Goal: Task Accomplishment & Management: Use online tool/utility

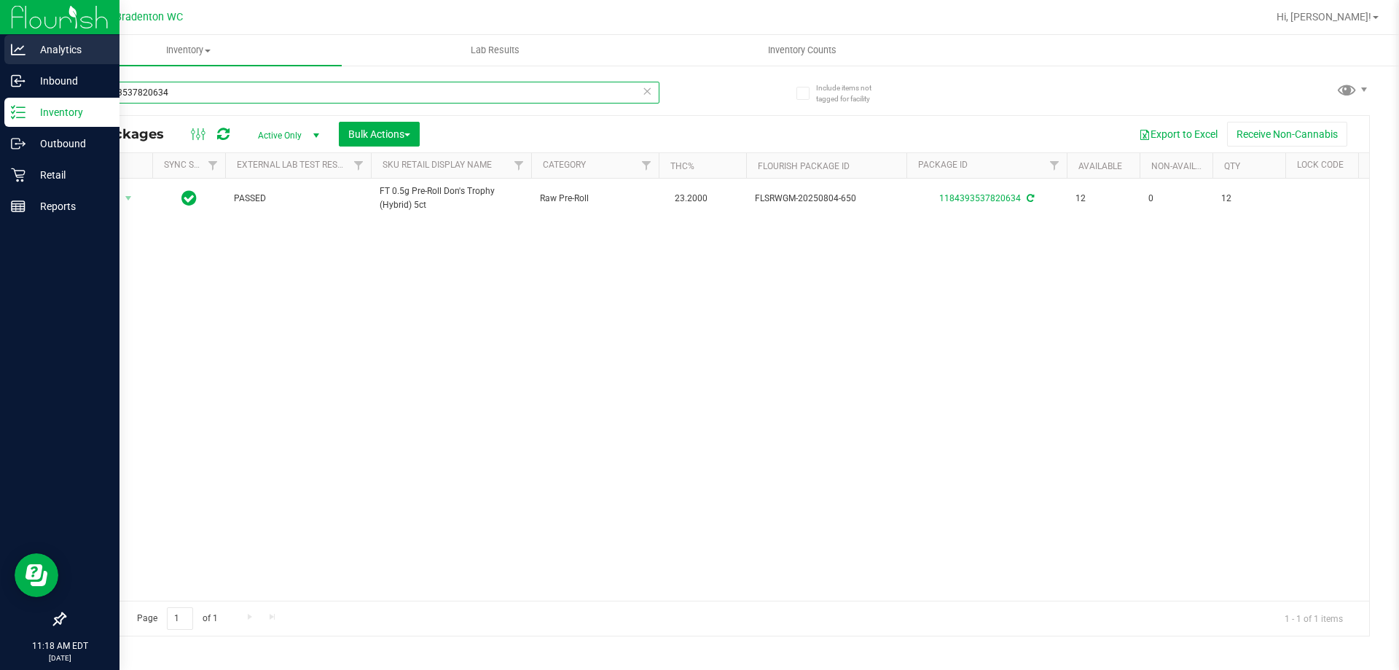
drag, startPoint x: 176, startPoint y: 100, endPoint x: 0, endPoint y: 39, distance: 186.7
click at [0, 53] on div "Analytics Inbound Inventory Outbound Retail Reports 11:18 AM EDT [DATE] 08/22 B…" at bounding box center [699, 335] width 1399 height 670
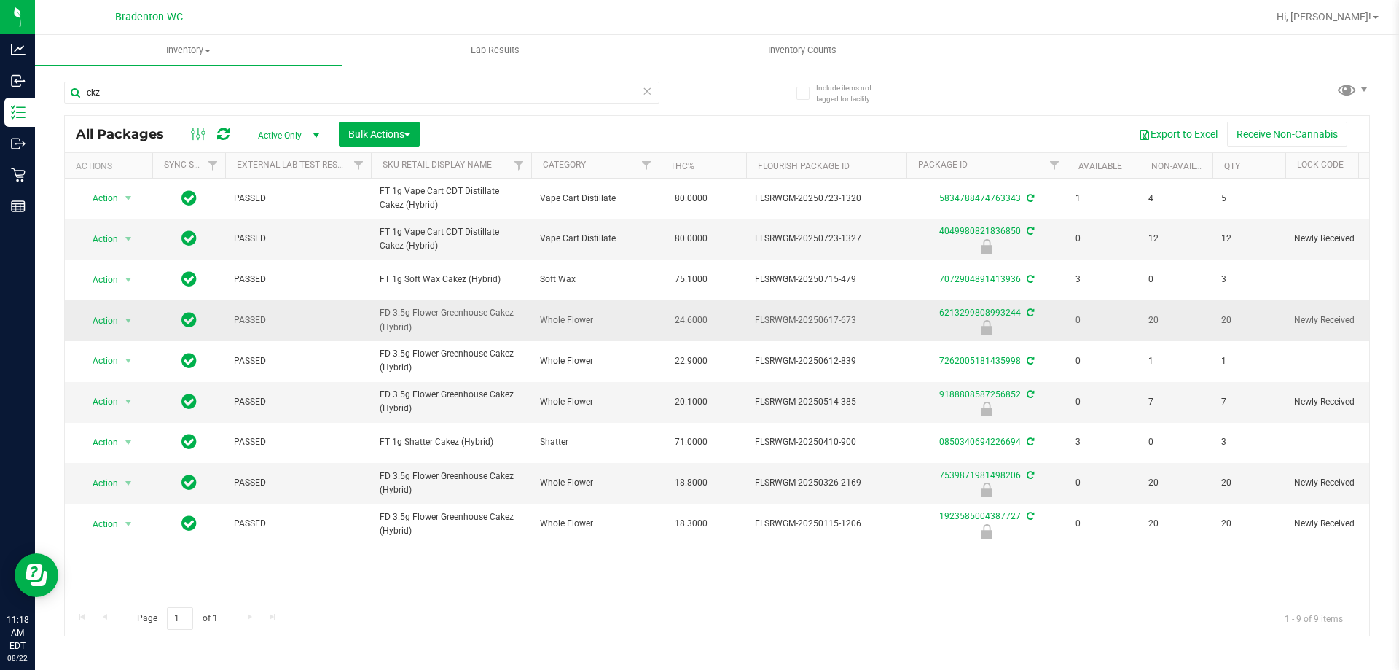
drag, startPoint x: 445, startPoint y: 359, endPoint x: 372, endPoint y: 352, distance: 73.2
click at [372, 341] on td "FD 3.5g Flower Greenhouse Cakez (Hybrid)" at bounding box center [451, 320] width 160 height 41
copy span "FD 3.5g Flower Greenhouse Cakez (Hybrid)"
click at [251, 95] on input "ckz" at bounding box center [361, 93] width 595 height 22
type input "c"
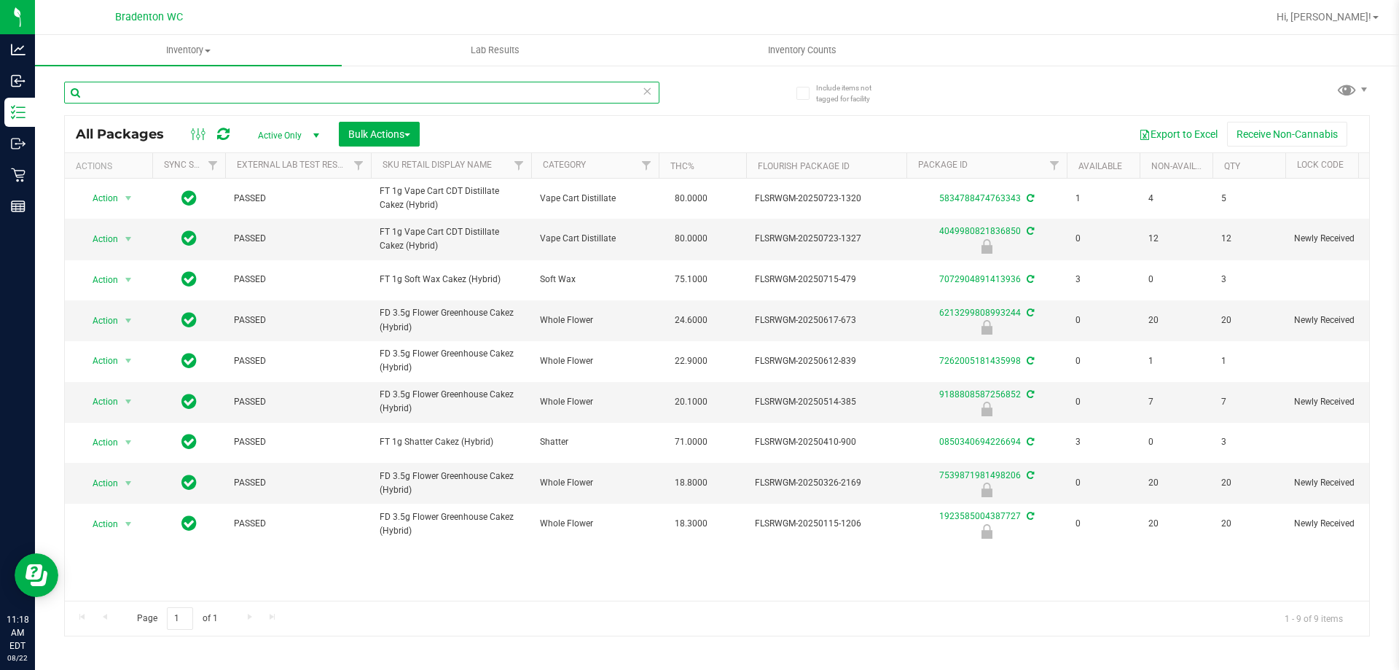
paste input "FD 3.5g Flower Greenhouse Cakez (Hybrid)"
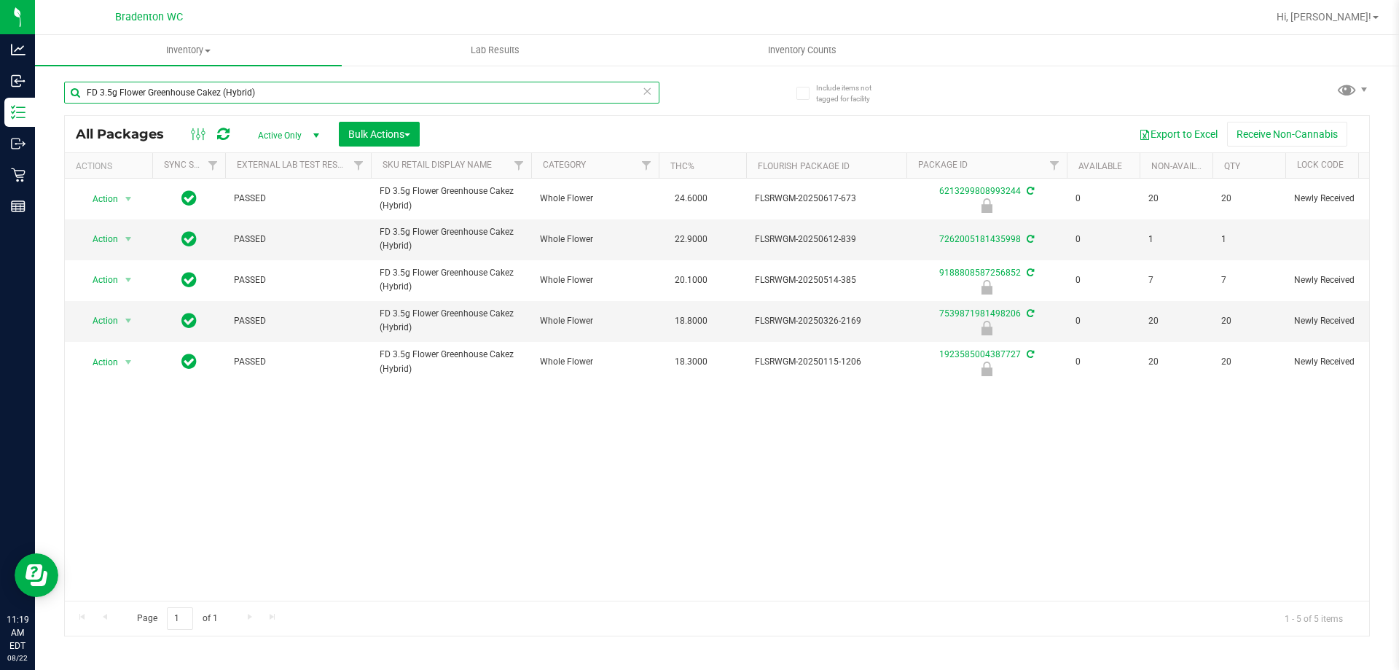
type input "FD 3.5g Flower Greenhouse Cakez (Hybrid)"
click at [113, 178] on th "Actions" at bounding box center [108, 166] width 87 height 26
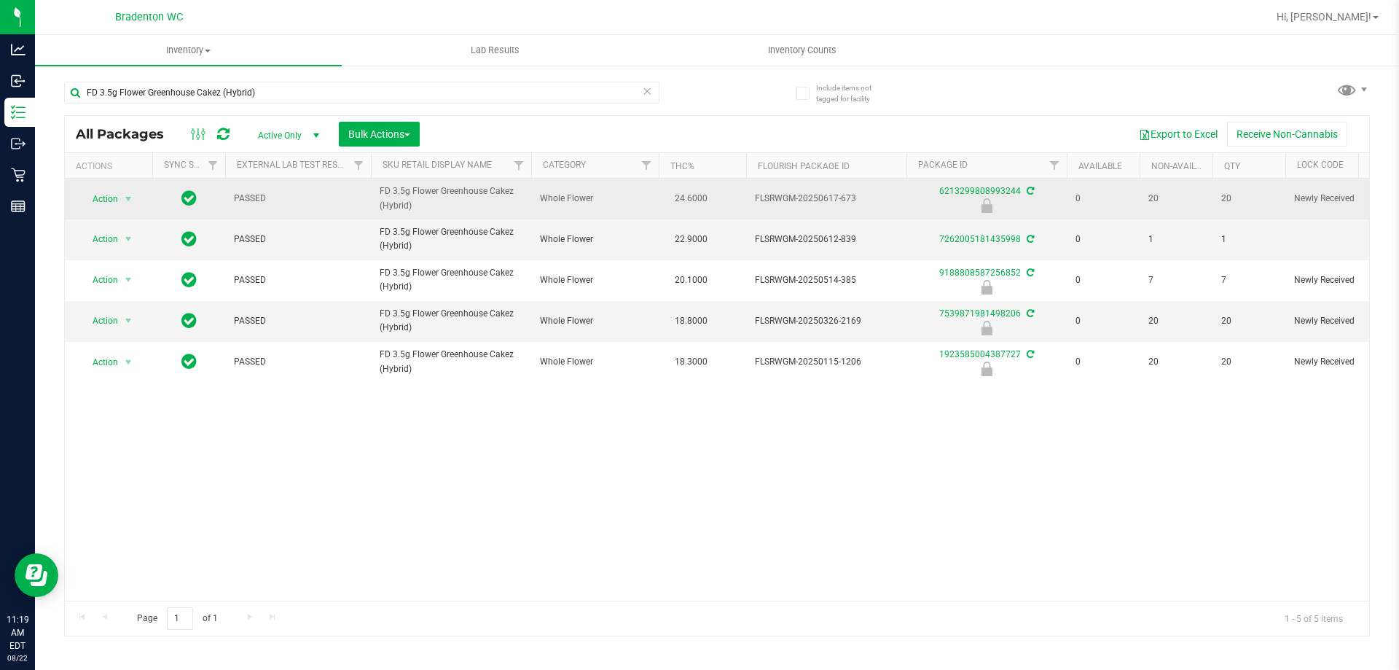
click at [100, 202] on span "Action" at bounding box center [98, 199] width 39 height 20
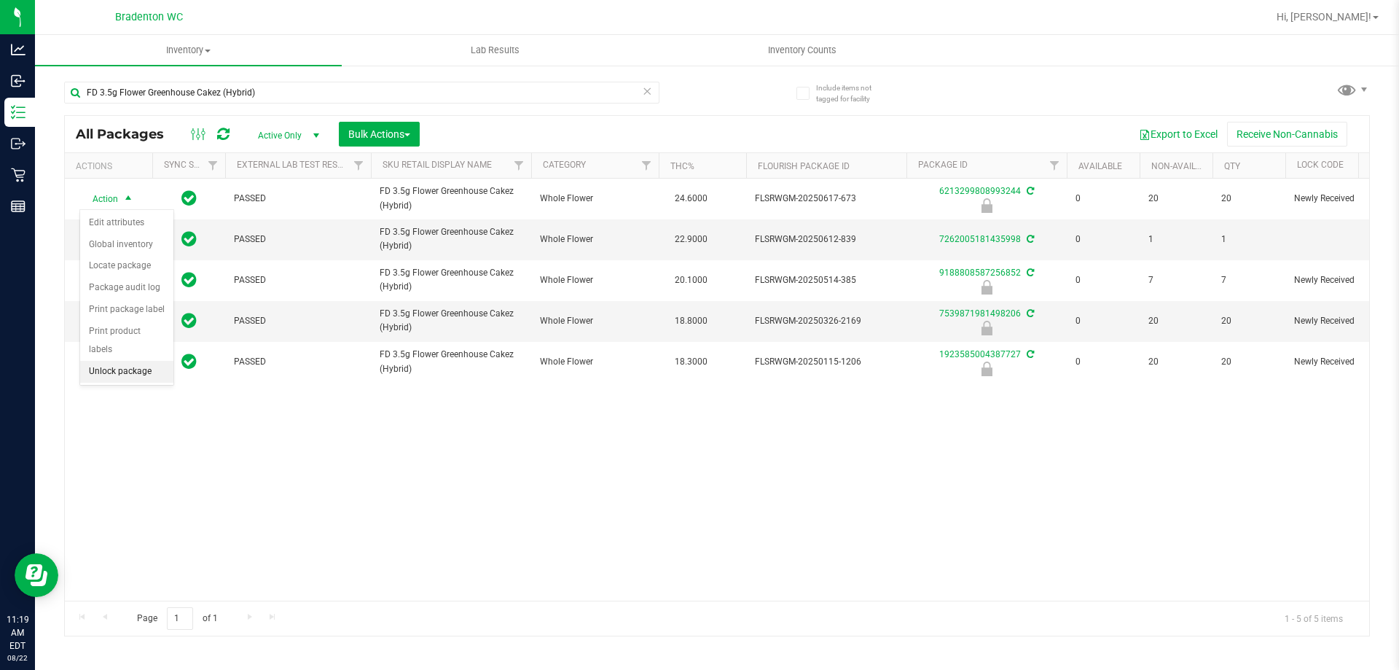
click at [95, 361] on li "Unlock package" at bounding box center [126, 372] width 93 height 22
